Goal: Information Seeking & Learning: Learn about a topic

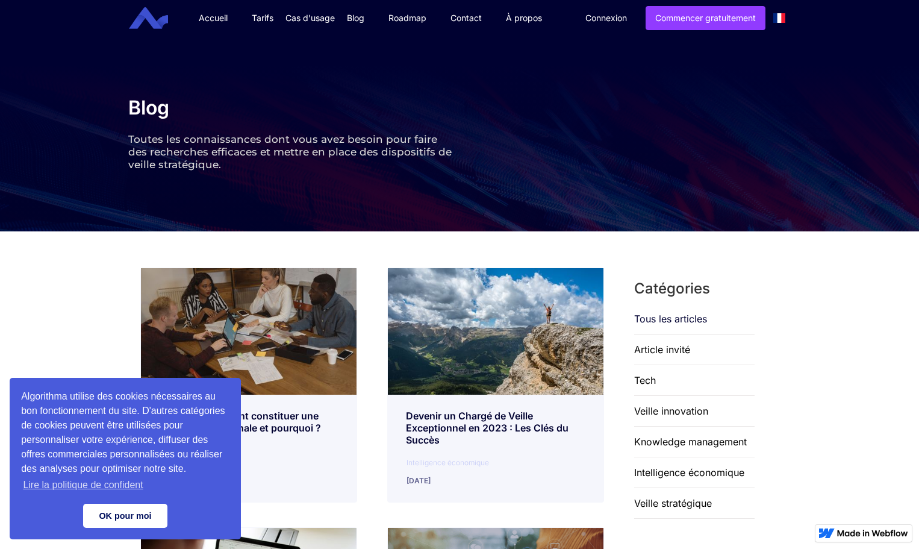
click at [151, 514] on link "OK pour moi" at bounding box center [125, 515] width 84 height 24
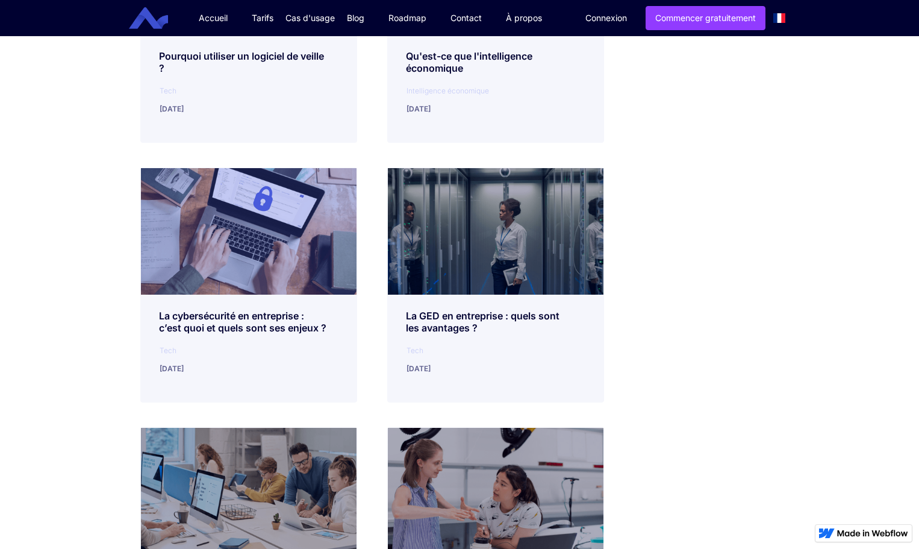
scroll to position [843, 0]
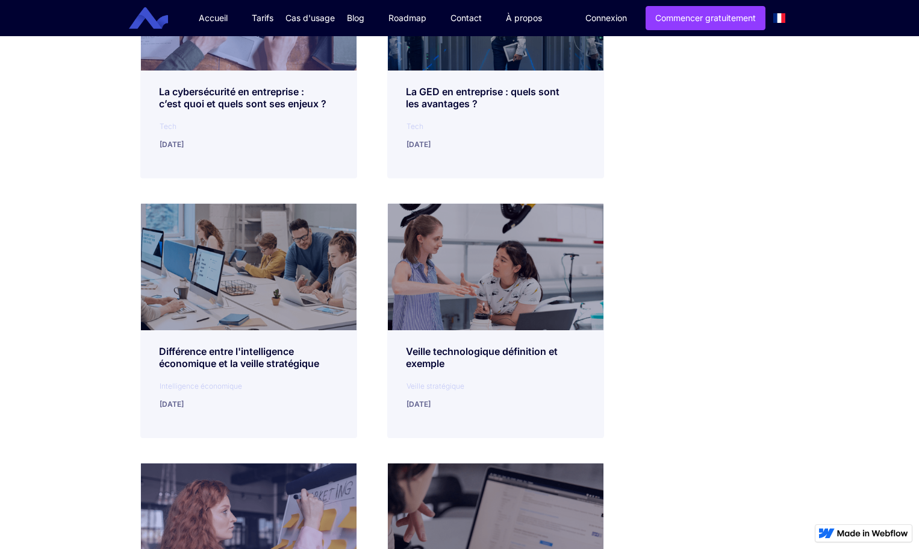
click at [234, 353] on div "Différence entre l'intelligence économique et la veille stratégique" at bounding box center [248, 357] width 179 height 24
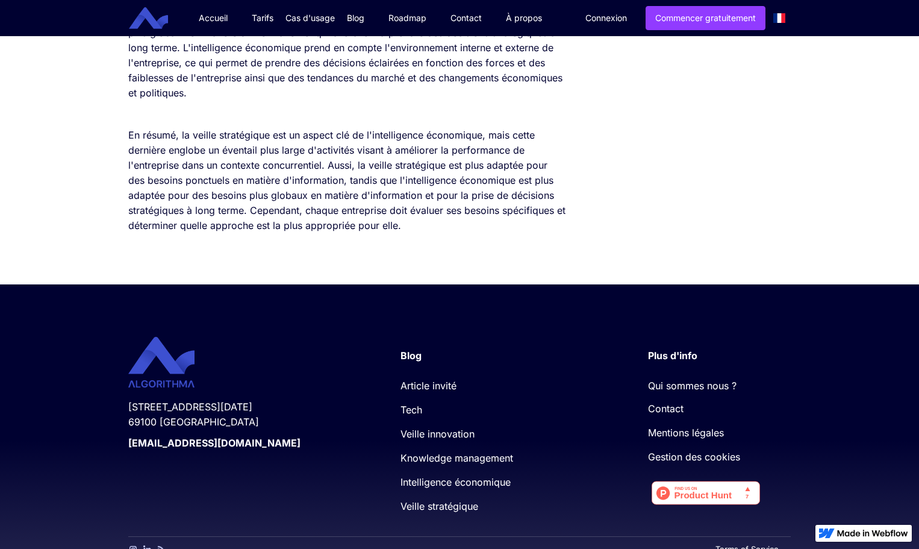
scroll to position [1722, 0]
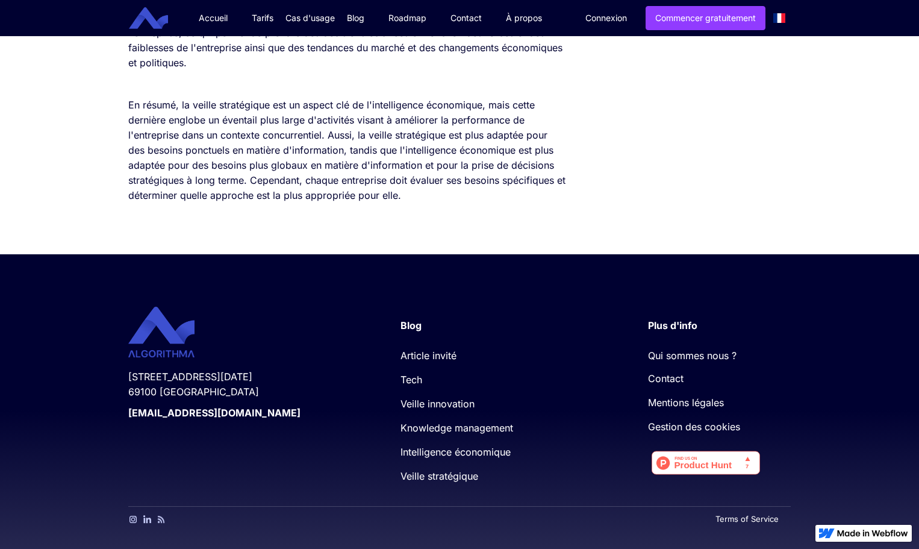
click at [434, 450] on link "Intelligence économique" at bounding box center [455, 452] width 110 height 12
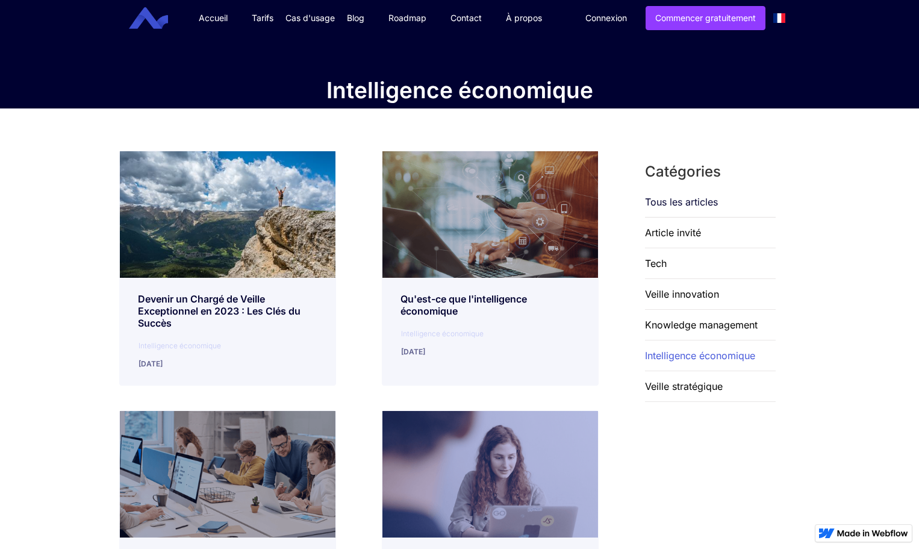
click at [210, 297] on div "Devenir un Chargé de Veille Exceptionnel en 2023 : Les Clés du Succès" at bounding box center [227, 311] width 179 height 36
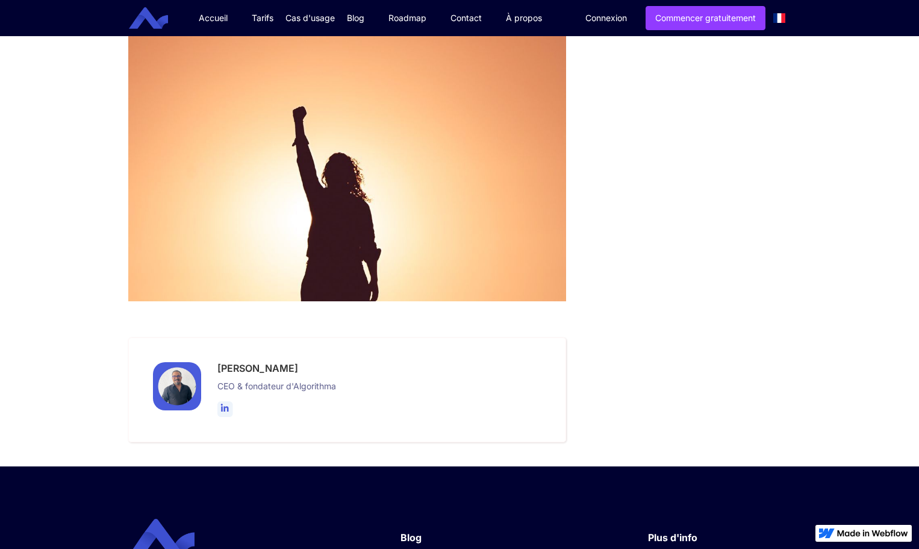
scroll to position [1717, 0]
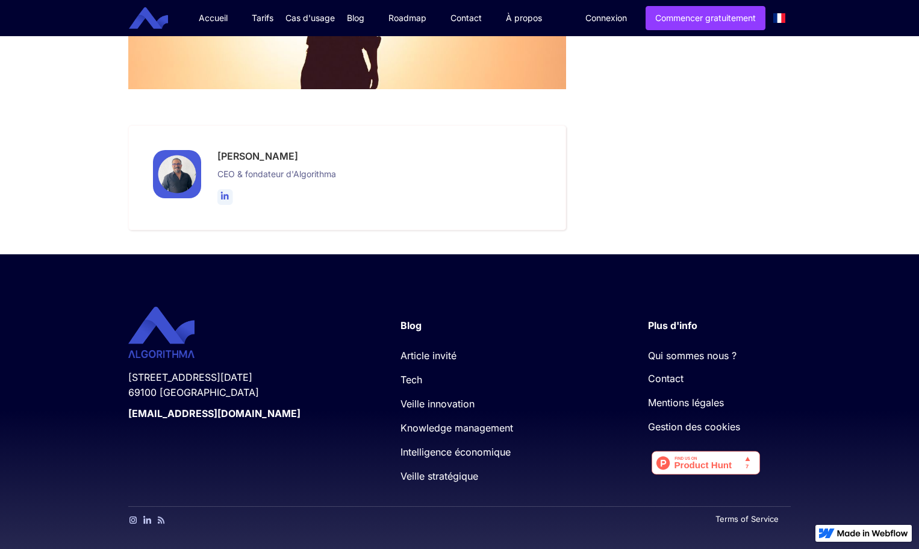
click at [416, 378] on link "Tech" at bounding box center [411, 379] width 22 height 12
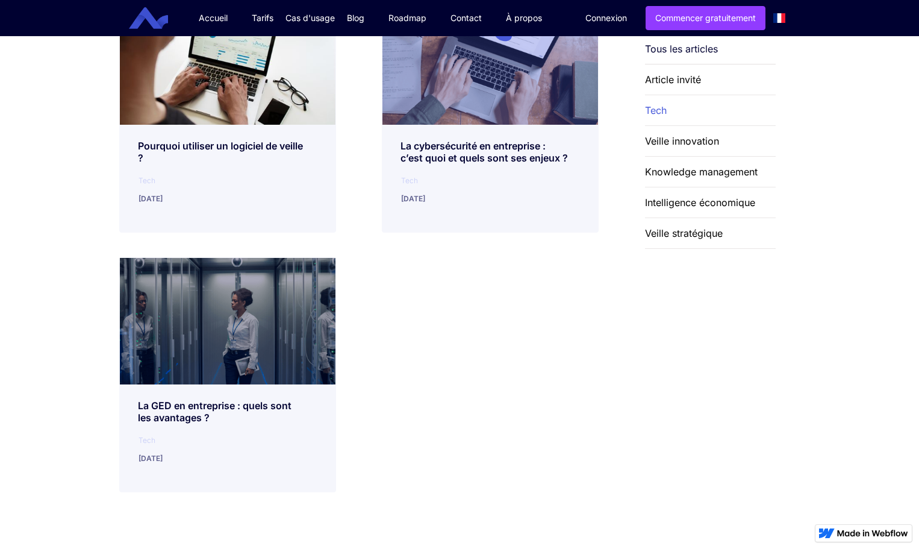
scroll to position [181, 0]
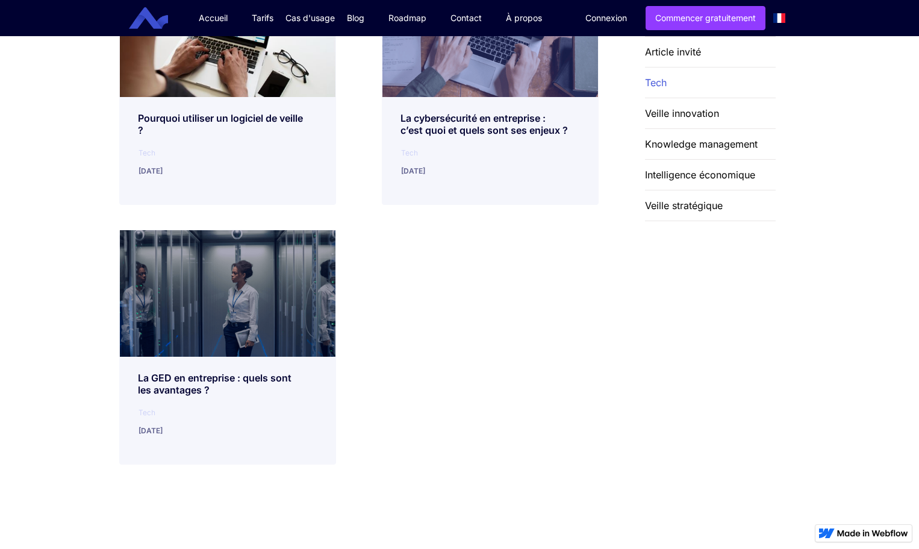
click at [676, 143] on div "Knowledge management" at bounding box center [701, 144] width 113 height 30
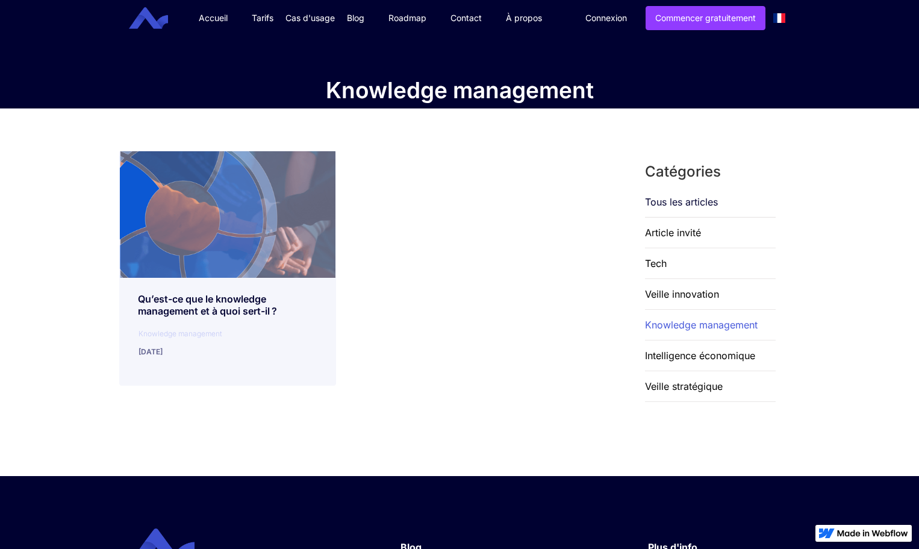
click at [676, 200] on link "Tous les articles" at bounding box center [681, 202] width 73 height 12
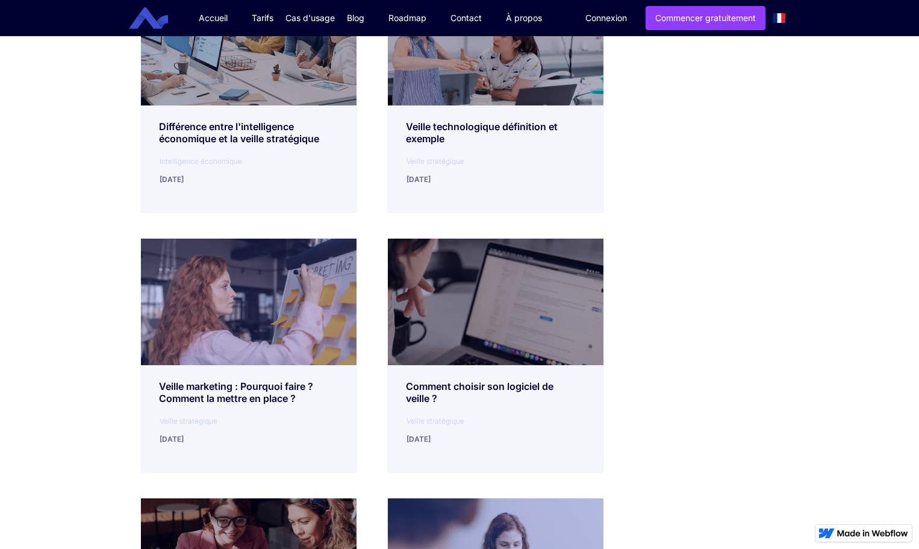
scroll to position [1084, 0]
